Goal: Task Accomplishment & Management: Use online tool/utility

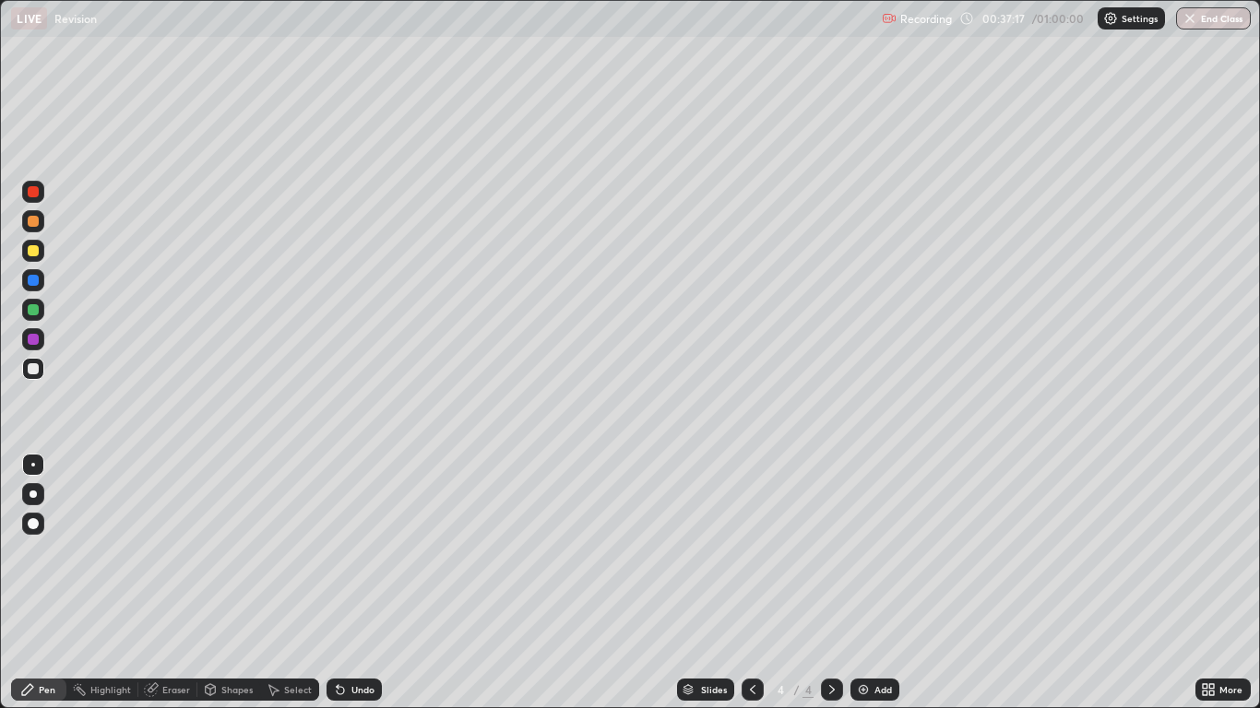
scroll to position [708, 1260]
click at [762, 688] on div at bounding box center [753, 690] width 22 height 22
click at [831, 690] on icon at bounding box center [832, 690] width 15 height 15
click at [26, 495] on div at bounding box center [33, 494] width 22 height 22
click at [750, 686] on icon at bounding box center [752, 690] width 15 height 15
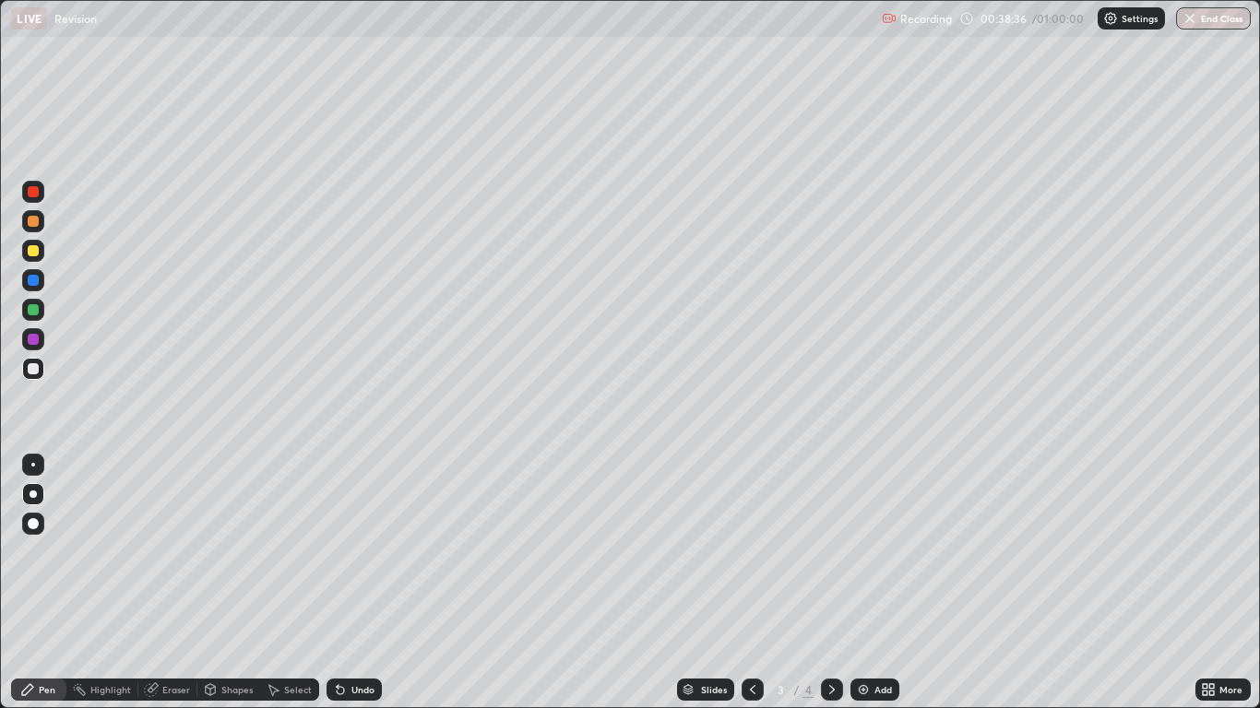
click at [831, 687] on icon at bounding box center [832, 689] width 6 height 9
click at [41, 256] on div at bounding box center [33, 251] width 22 height 22
click at [351, 689] on div "Undo" at bounding box center [362, 689] width 23 height 9
click at [889, 691] on div "Add" at bounding box center [884, 689] width 18 height 9
click at [759, 684] on div at bounding box center [753, 690] width 22 height 22
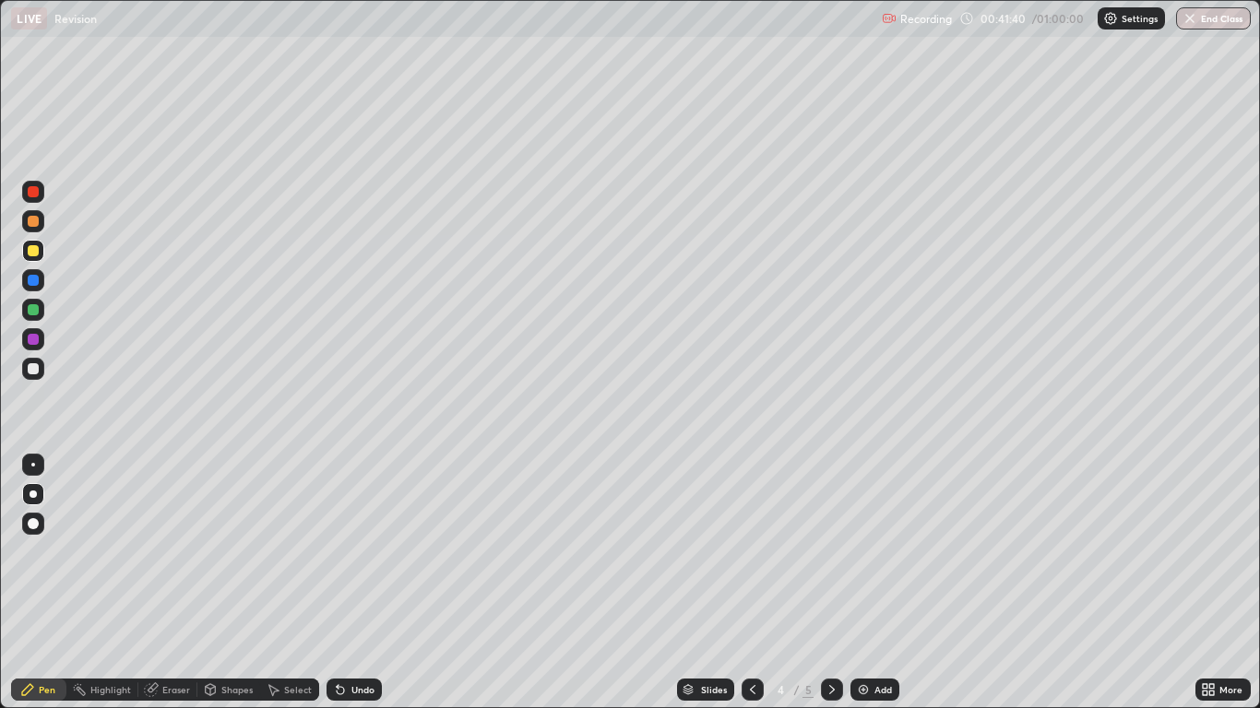
click at [35, 340] on div at bounding box center [33, 339] width 11 height 11
click at [36, 313] on div at bounding box center [33, 309] width 11 height 11
click at [752, 681] on div at bounding box center [753, 690] width 22 height 22
click at [841, 680] on div at bounding box center [832, 690] width 22 height 37
click at [840, 681] on div at bounding box center [832, 690] width 22 height 22
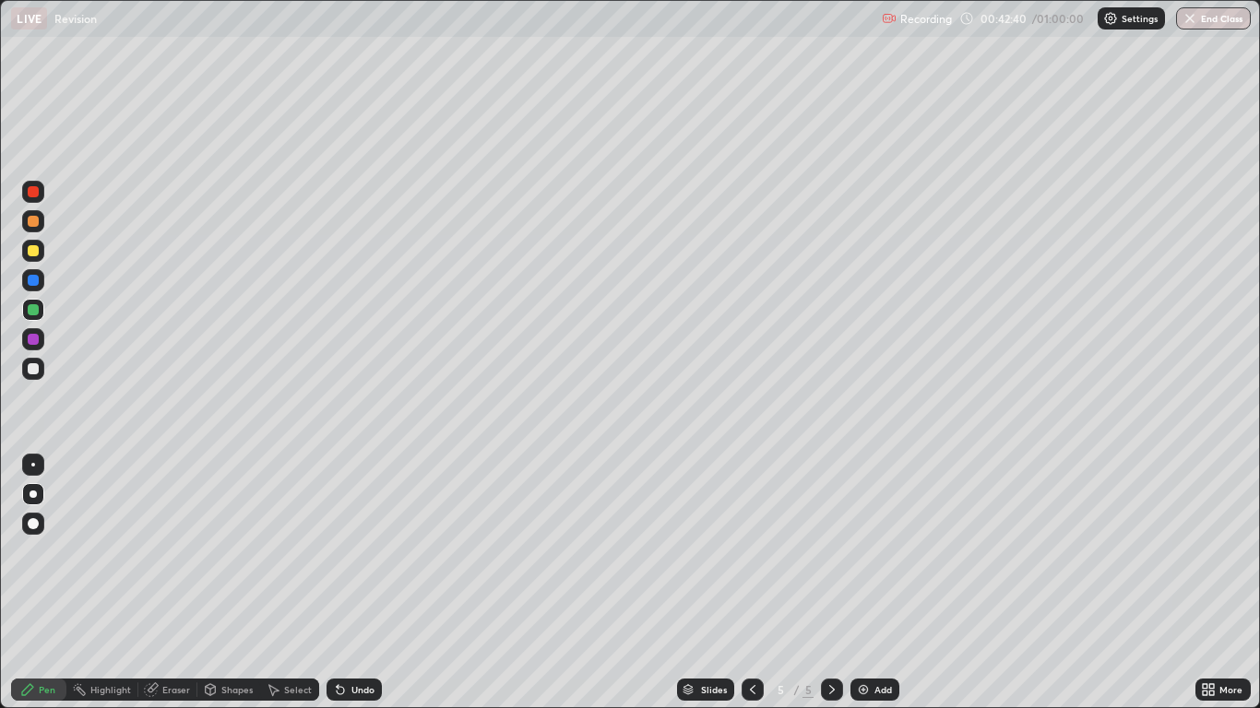
click at [835, 683] on icon at bounding box center [832, 690] width 15 height 15
click at [880, 685] on div "Add" at bounding box center [884, 689] width 18 height 9
click at [32, 280] on div at bounding box center [33, 280] width 11 height 11
click at [35, 369] on div at bounding box center [33, 368] width 11 height 11
click at [884, 685] on div "Add" at bounding box center [884, 689] width 18 height 9
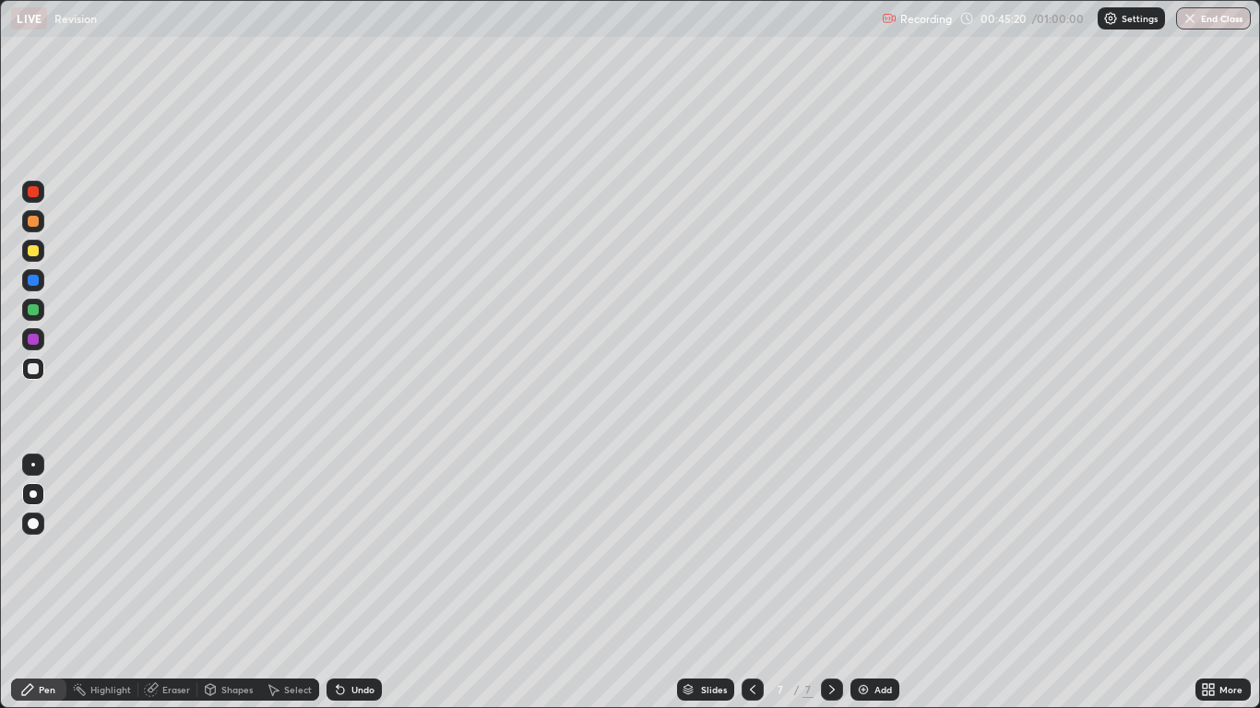
click at [34, 192] on div at bounding box center [33, 191] width 11 height 11
click at [233, 682] on div "Shapes" at bounding box center [228, 690] width 63 height 22
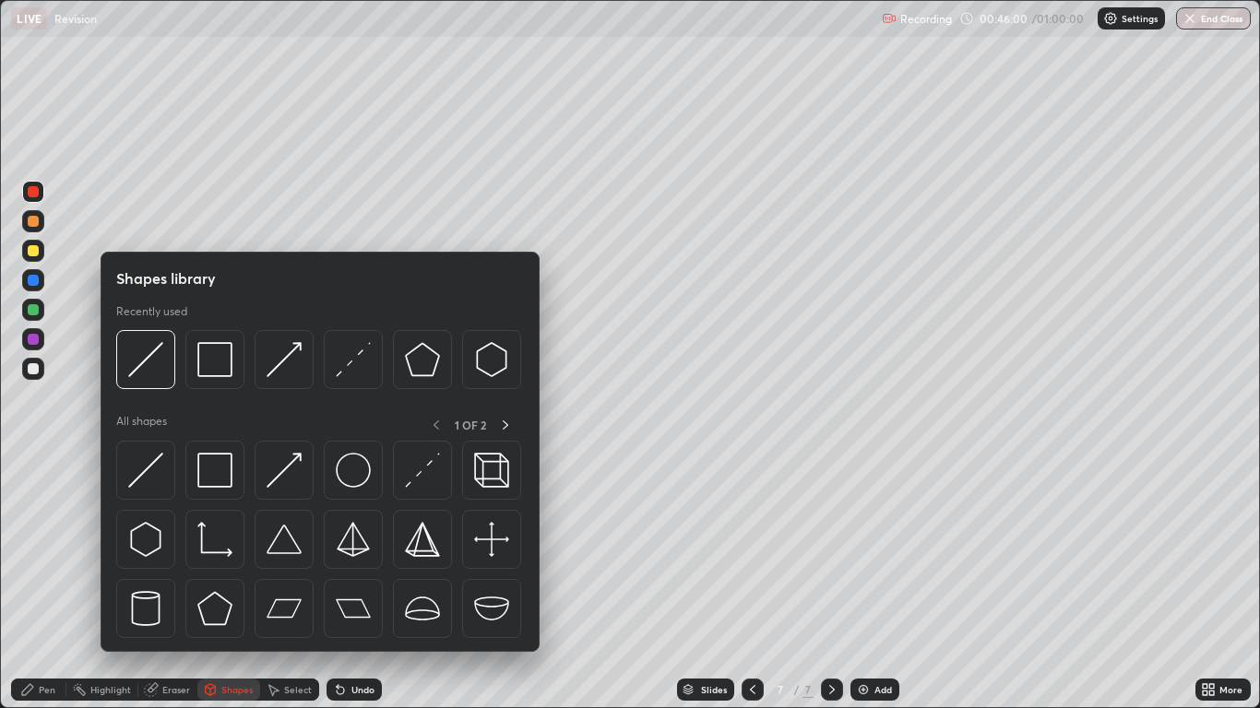
click at [237, 683] on div "Shapes" at bounding box center [228, 690] width 63 height 22
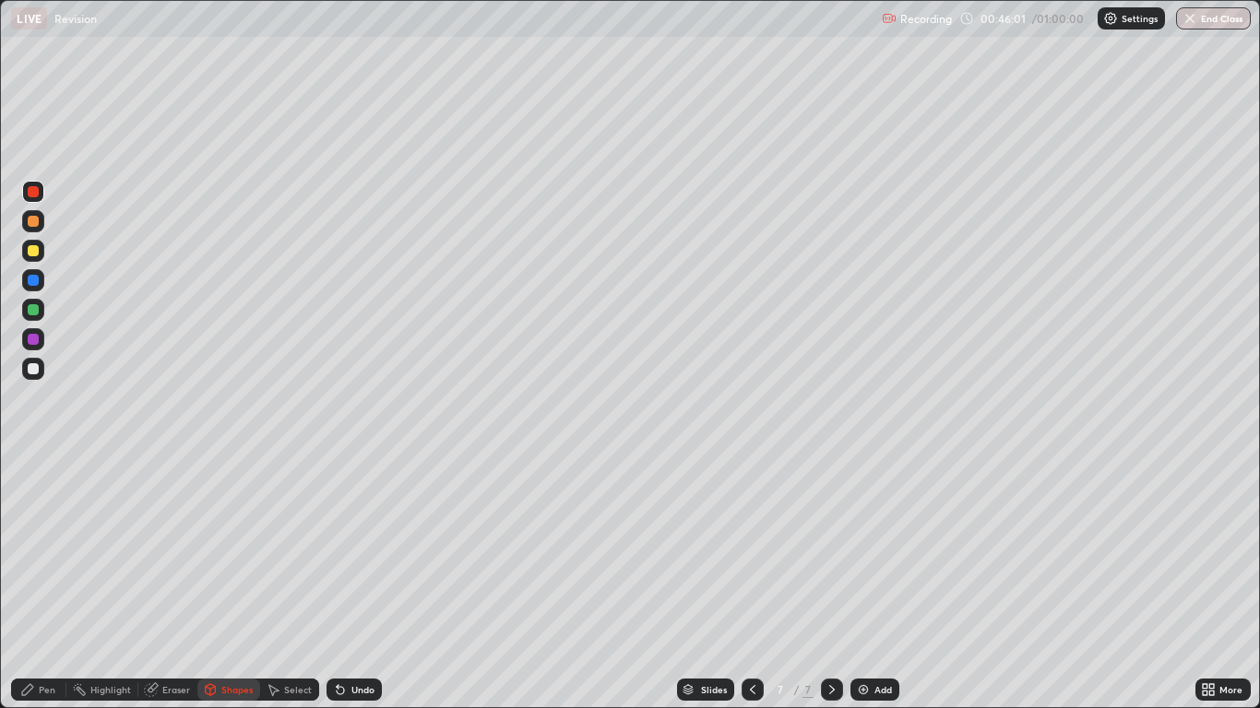
click at [228, 692] on div "Shapes" at bounding box center [236, 689] width 31 height 9
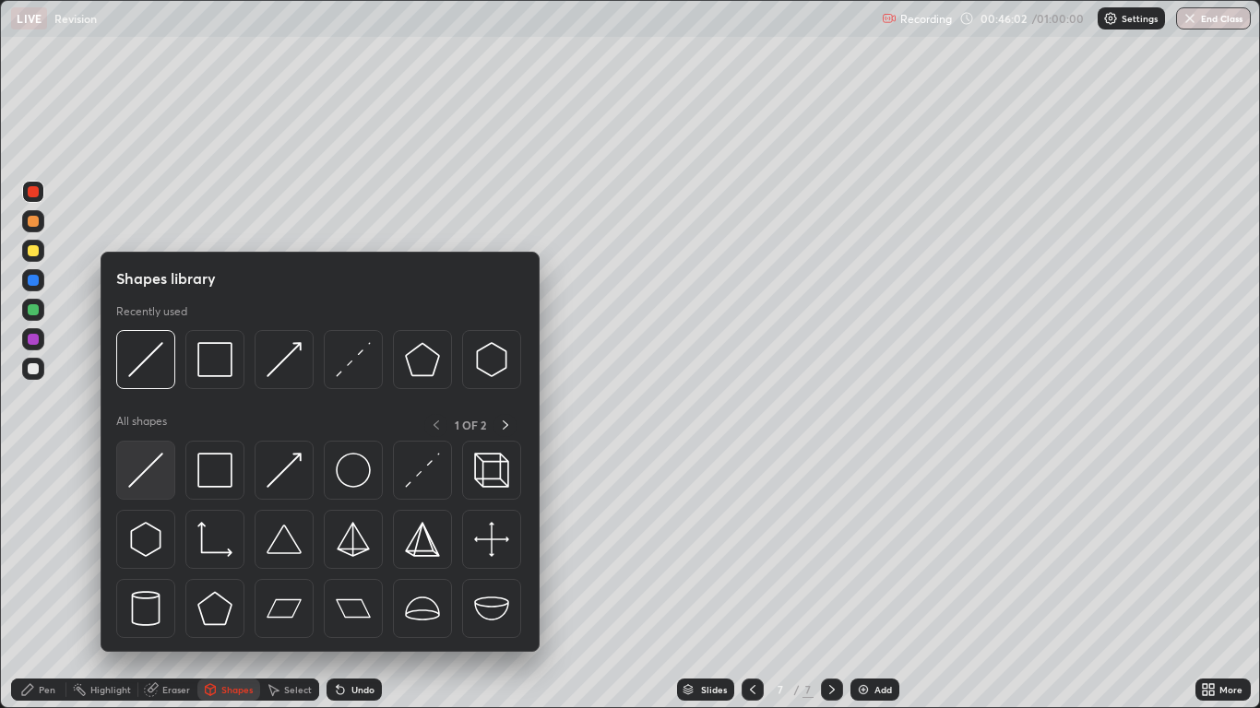
click at [151, 469] on img at bounding box center [145, 470] width 35 height 35
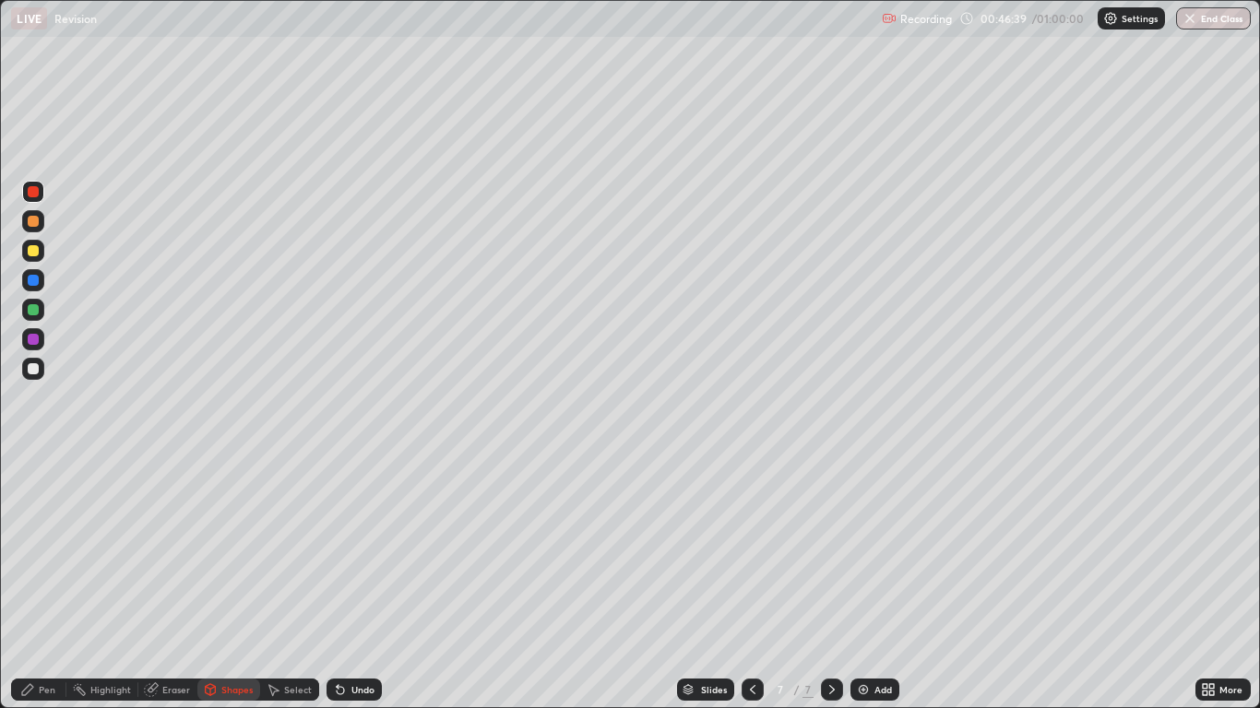
click at [32, 312] on div at bounding box center [33, 309] width 11 height 11
click at [33, 252] on div at bounding box center [33, 250] width 11 height 11
click at [351, 694] on div "Undo" at bounding box center [362, 689] width 23 height 9
click at [346, 697] on div "Undo" at bounding box center [354, 690] width 55 height 22
click at [345, 696] on icon at bounding box center [340, 690] width 15 height 15
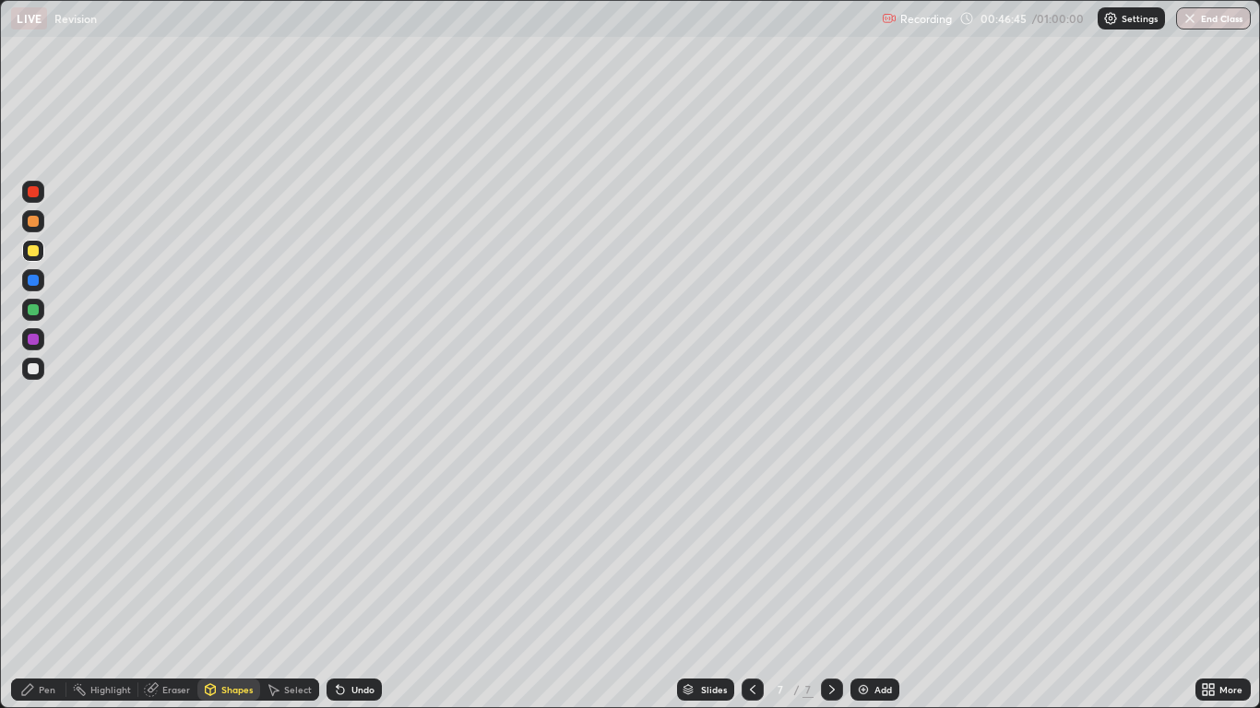
click at [338, 691] on icon at bounding box center [340, 690] width 7 height 7
click at [45, 686] on div "Pen" at bounding box center [47, 689] width 17 height 9
click at [33, 311] on div at bounding box center [33, 309] width 11 height 11
click at [550, 676] on div "Slides 7 / 7 Add" at bounding box center [788, 690] width 813 height 37
click at [557, 672] on div "Slides 7 / 7 Add" at bounding box center [788, 690] width 813 height 37
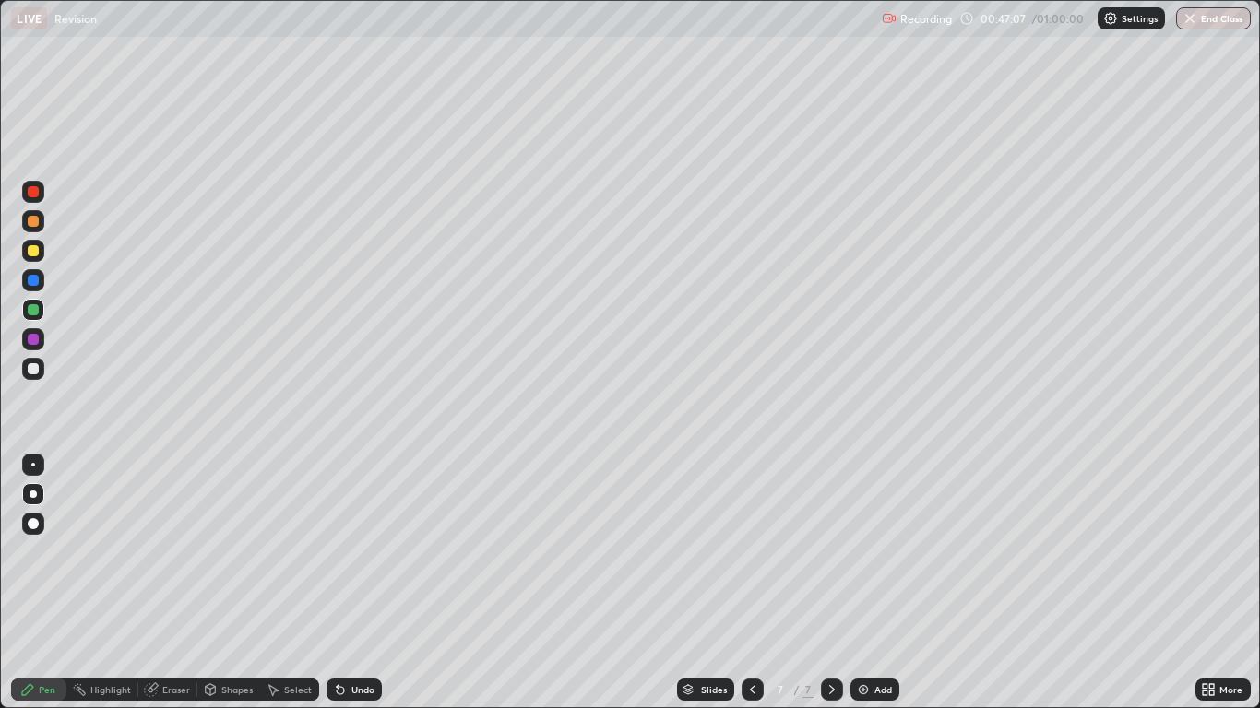
click at [356, 690] on div "Undo" at bounding box center [362, 689] width 23 height 9
click at [357, 689] on div "Undo" at bounding box center [362, 689] width 23 height 9
click at [356, 691] on div "Undo" at bounding box center [362, 689] width 23 height 9
click at [34, 256] on div at bounding box center [33, 250] width 11 height 11
click at [888, 682] on div "Add" at bounding box center [875, 690] width 49 height 22
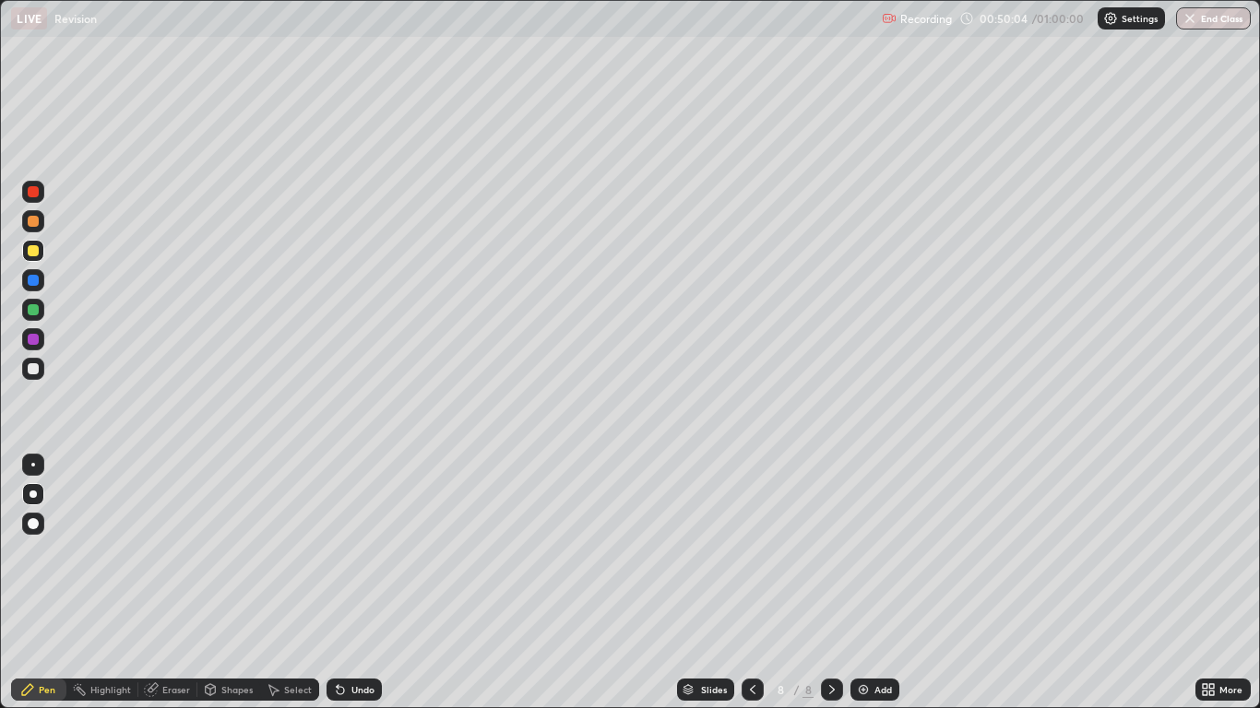
click at [235, 691] on div "Shapes" at bounding box center [236, 689] width 31 height 9
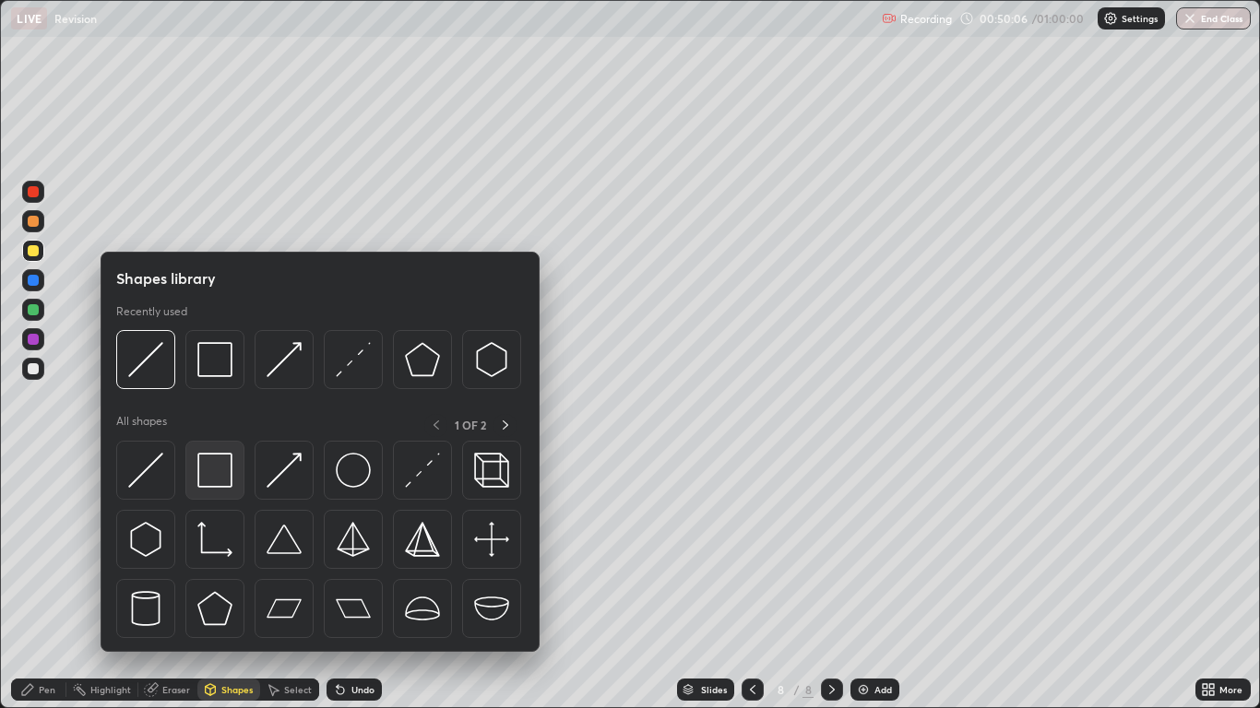
click at [229, 471] on img at bounding box center [214, 470] width 35 height 35
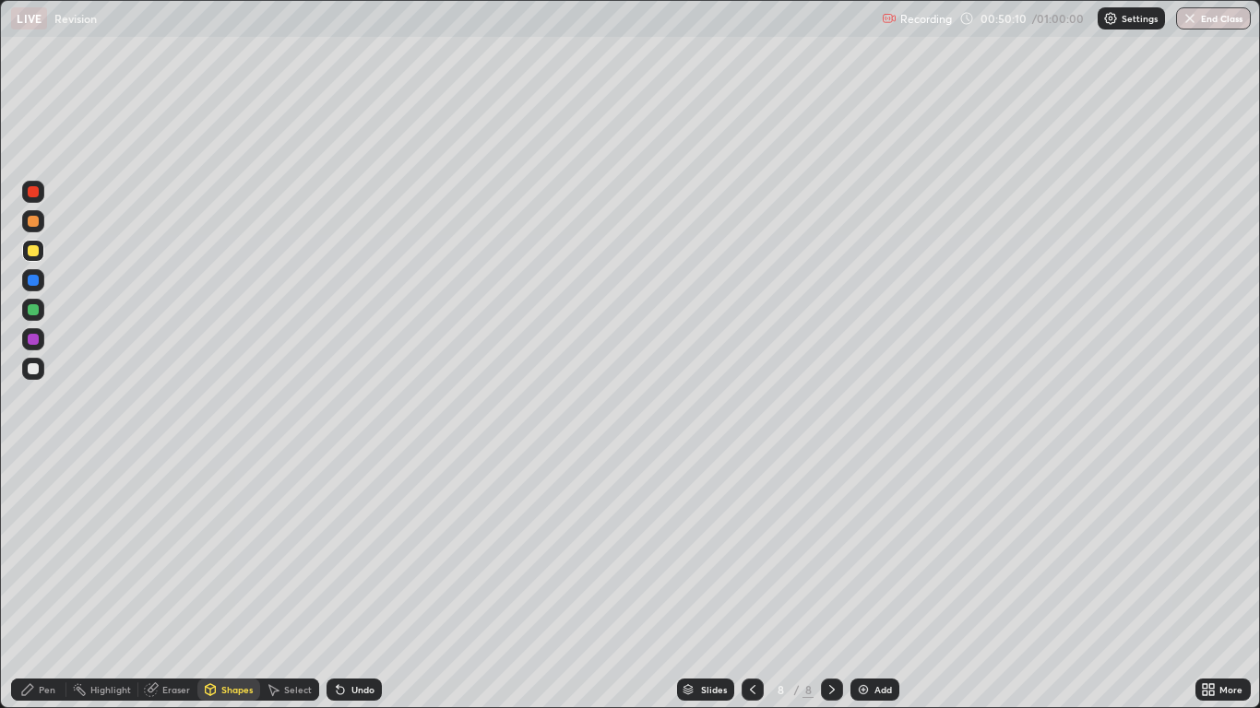
click at [224, 681] on div "Shapes" at bounding box center [228, 690] width 63 height 22
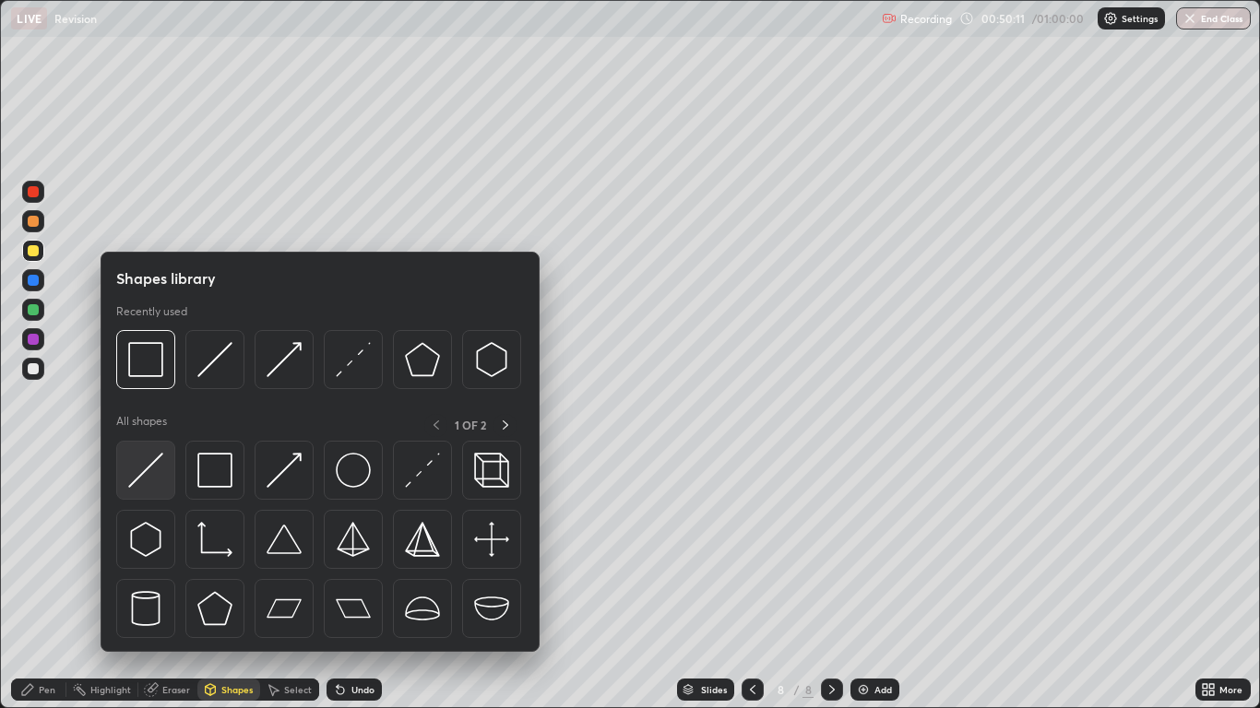
click at [150, 466] on img at bounding box center [145, 470] width 35 height 35
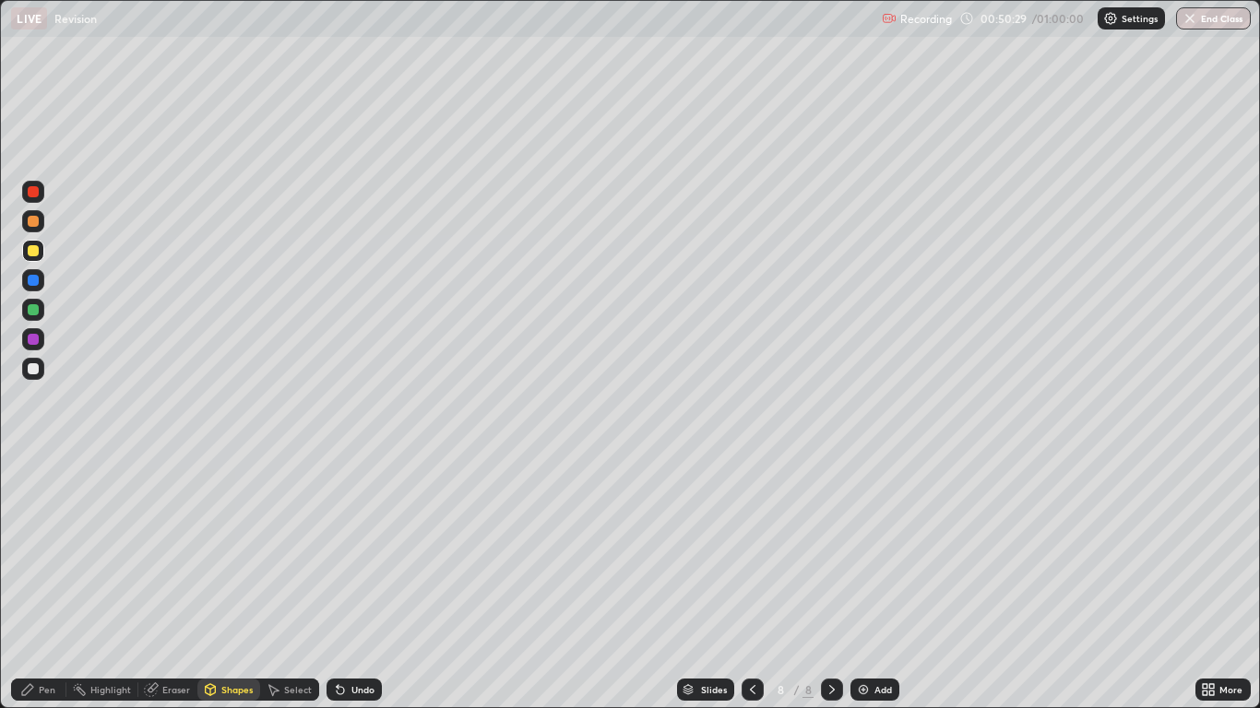
click at [43, 692] on div "Pen" at bounding box center [47, 689] width 17 height 9
click at [36, 315] on div at bounding box center [33, 309] width 11 height 11
click at [31, 255] on div at bounding box center [33, 250] width 11 height 11
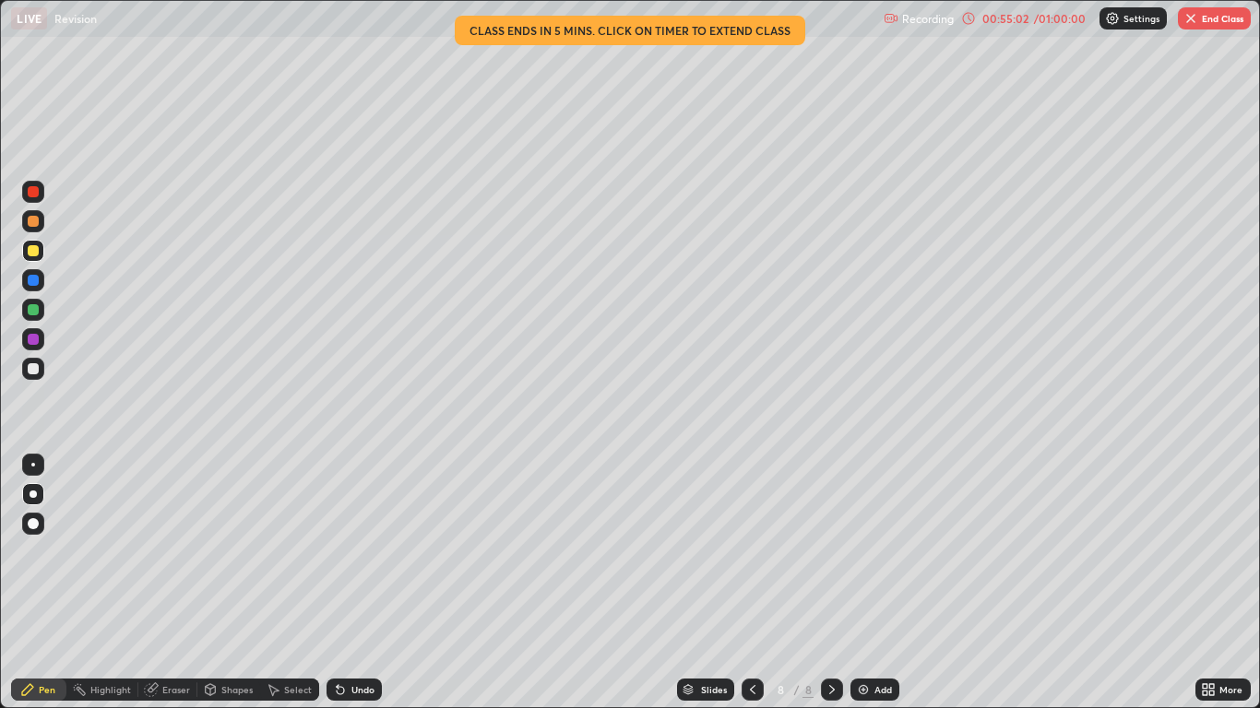
click at [1208, 28] on button "End Class" at bounding box center [1214, 18] width 73 height 22
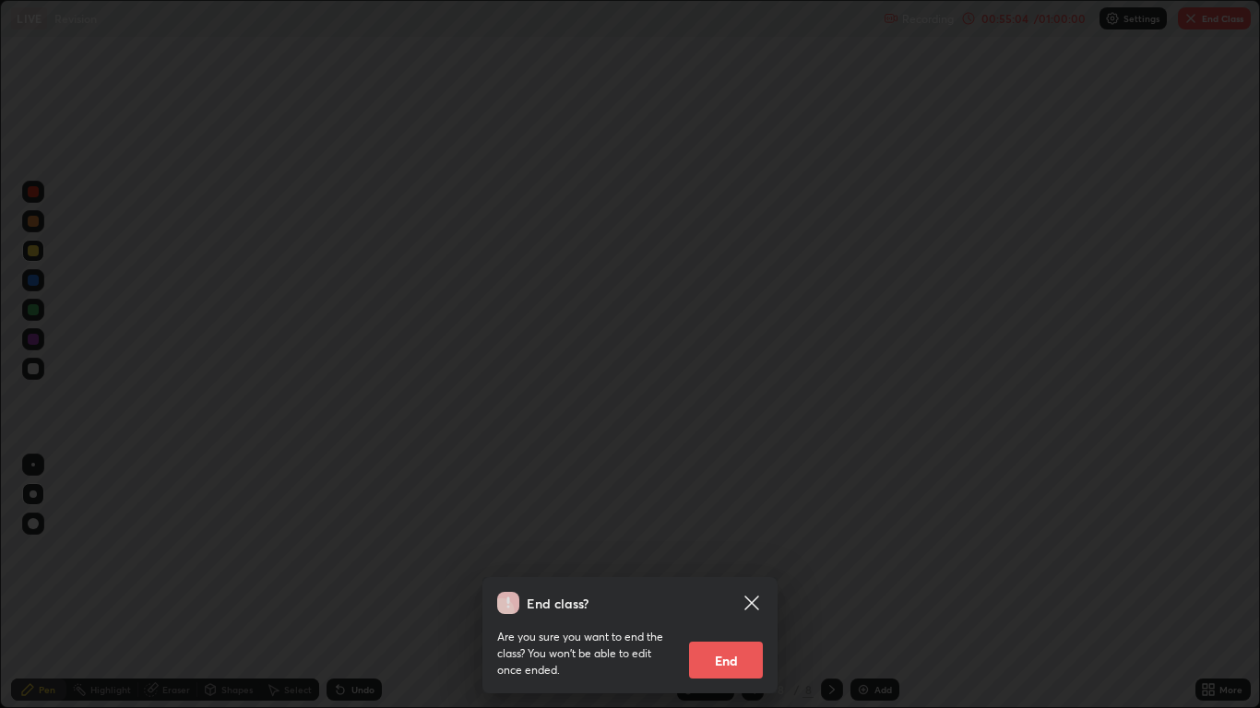
click at [736, 655] on button "End" at bounding box center [726, 660] width 74 height 37
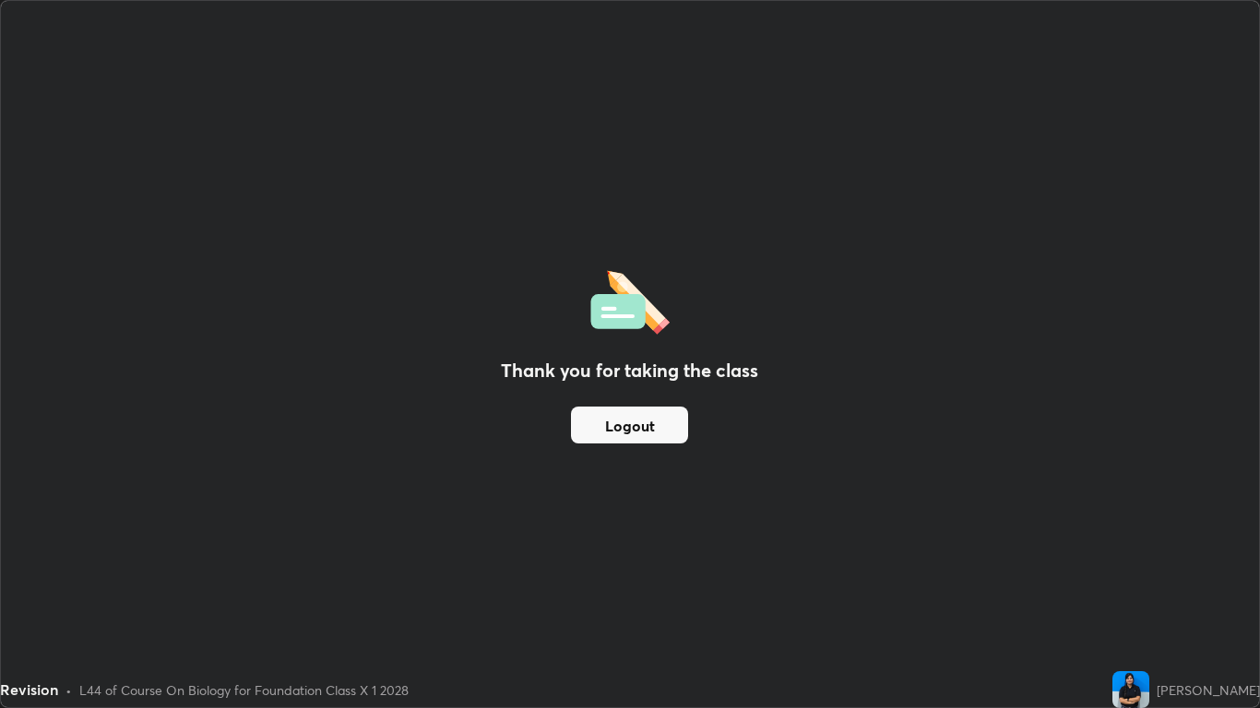
click at [674, 431] on button "Logout" at bounding box center [629, 425] width 117 height 37
